Goal: Task Accomplishment & Management: Complete application form

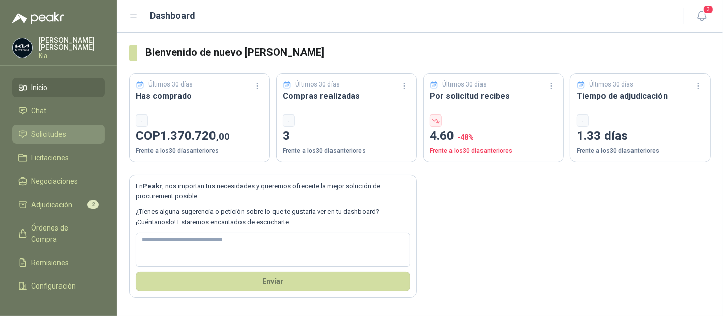
click at [47, 137] on span "Solicitudes" at bounding box center [49, 134] width 35 height 11
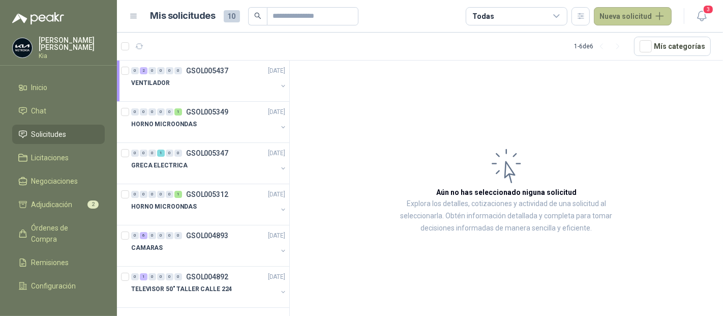
click at [634, 17] on button "Nueva solicitud" at bounding box center [633, 16] width 78 height 18
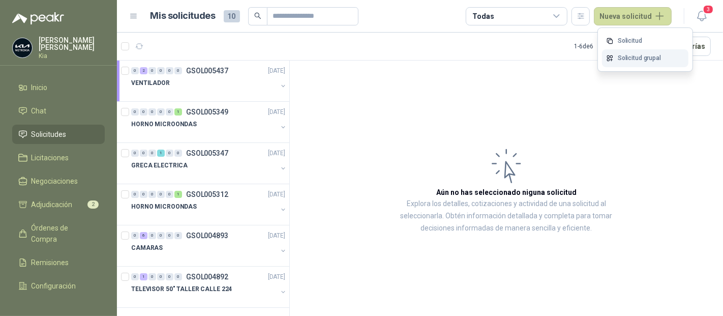
click at [622, 54] on link "Solicitud grupal" at bounding box center [645, 58] width 86 height 18
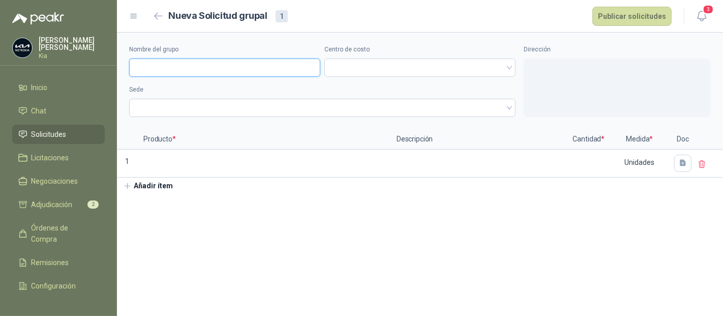
click at [178, 69] on input "Nombre del grupo" at bounding box center [224, 67] width 191 height 18
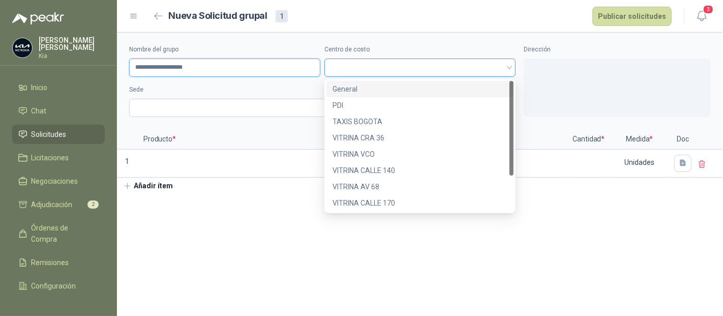
click at [342, 63] on span at bounding box center [419, 67] width 179 height 15
type input "**********"
click at [340, 86] on div "General" at bounding box center [420, 88] width 175 height 11
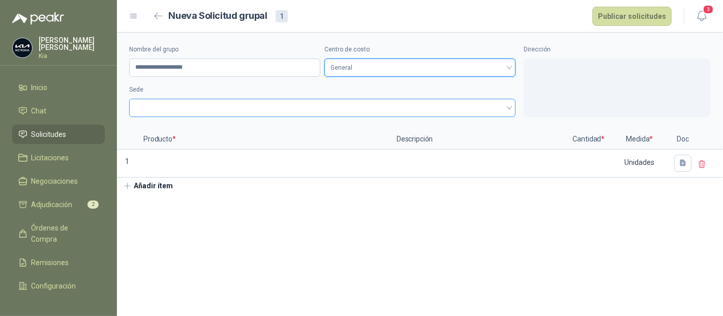
click at [228, 106] on span at bounding box center [322, 107] width 374 height 15
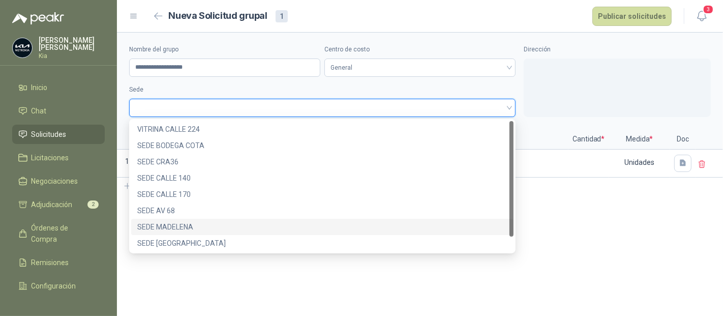
click at [171, 223] on div "SEDE MADELENA" at bounding box center [322, 226] width 370 height 11
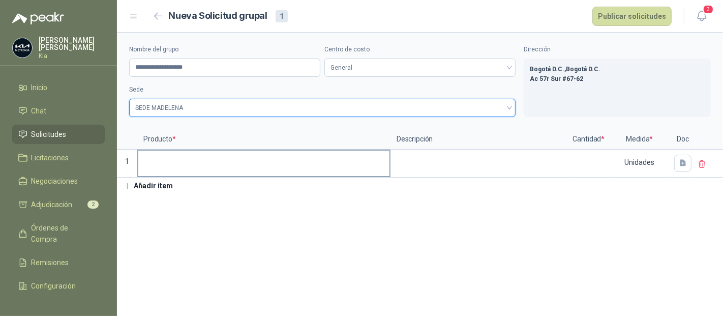
click at [182, 161] on input at bounding box center [263, 160] width 251 height 20
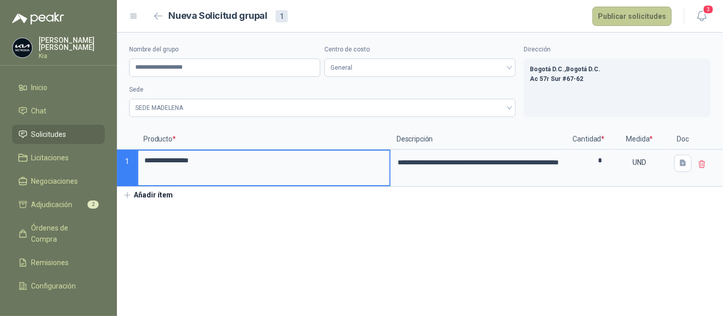
click at [620, 18] on button "Publicar solicitudes" at bounding box center [631, 16] width 79 height 19
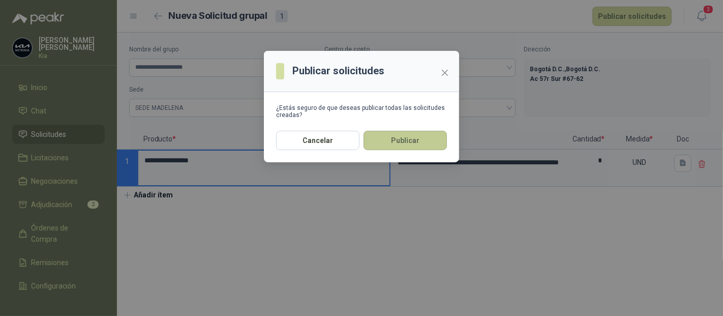
click at [387, 141] on button "Publicar" at bounding box center [405, 140] width 83 height 19
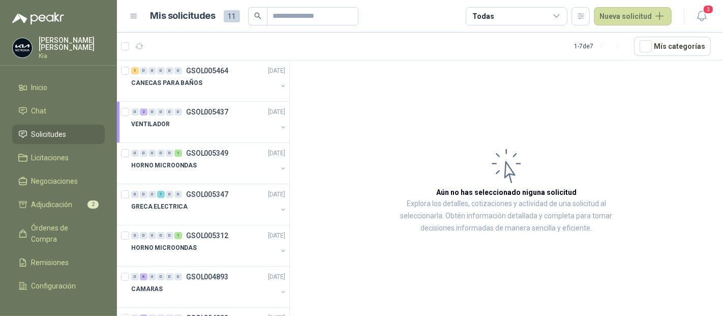
click at [559, 17] on icon at bounding box center [557, 16] width 6 height 3
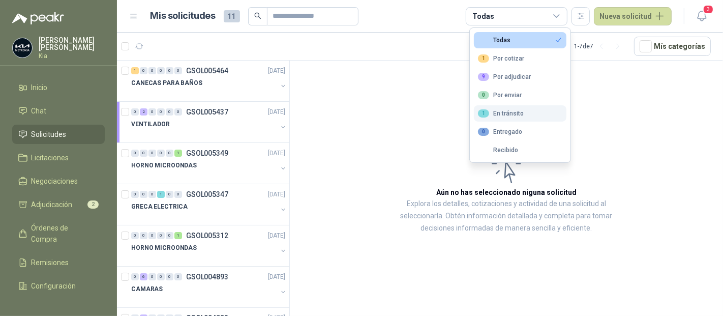
click at [508, 115] on div "1 En tránsito" at bounding box center [501, 113] width 46 height 8
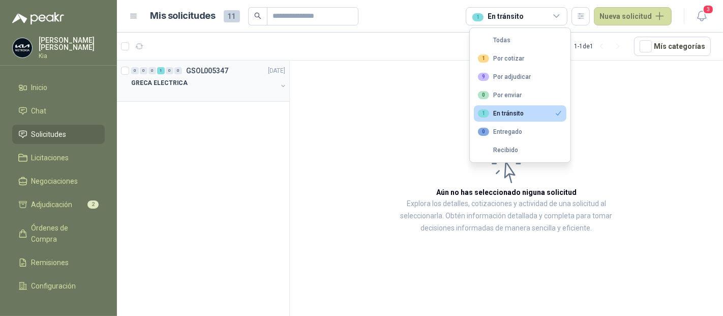
click at [154, 82] on p "GRECA ELECTRICA" at bounding box center [159, 83] width 56 height 10
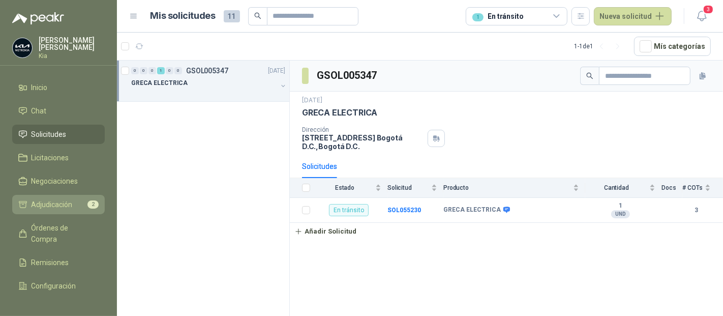
click at [47, 200] on span "Adjudicación" at bounding box center [52, 204] width 41 height 11
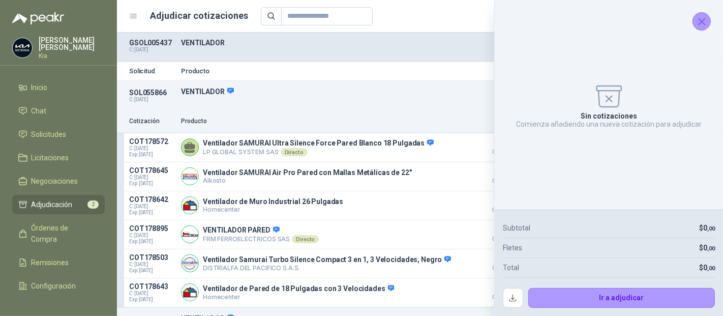
click at [702, 21] on icon "Cerrar" at bounding box center [702, 21] width 7 height 7
